Goal: Task Accomplishment & Management: Manage account settings

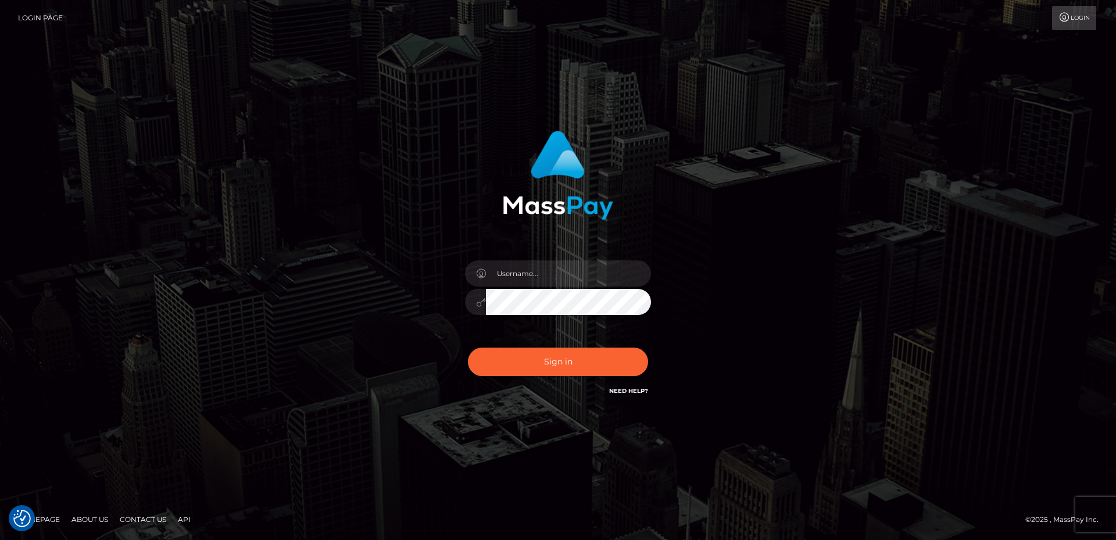
checkbox input "true"
type input "[PERSON_NAME].B2Sprin"
